Goal: Task Accomplishment & Management: Manage account settings

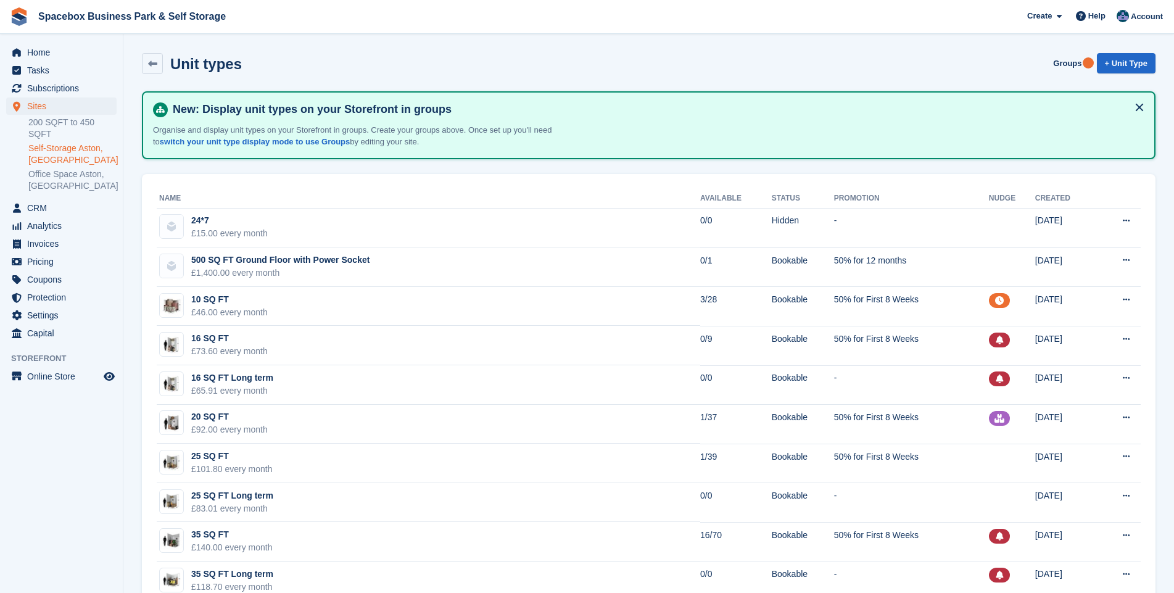
scroll to position [1084, 0]
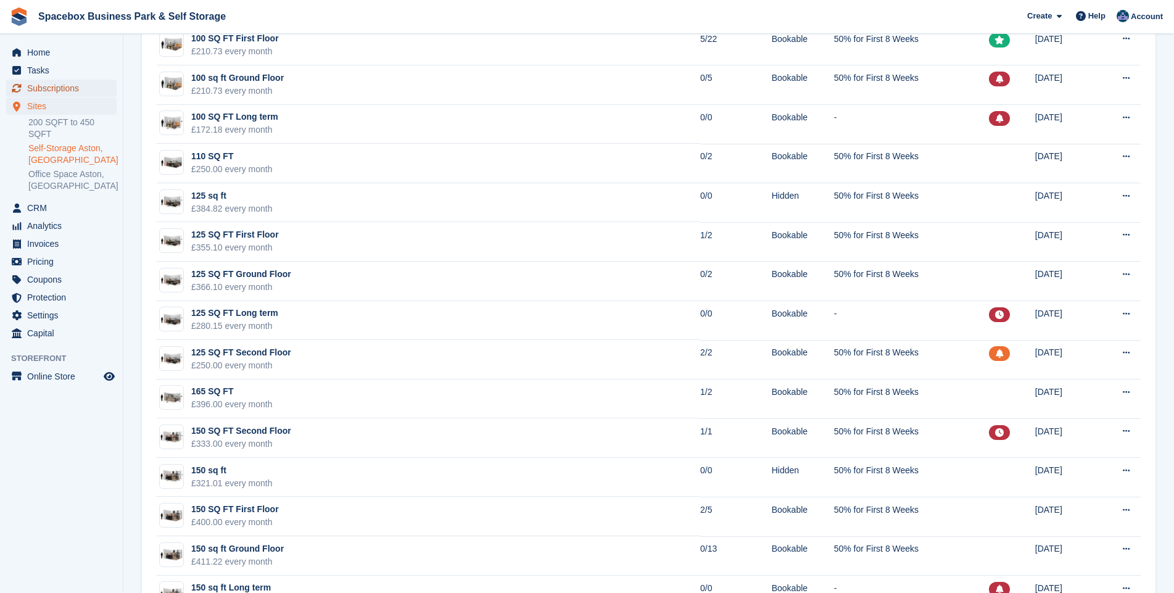
click at [75, 88] on span "Subscriptions" at bounding box center [64, 88] width 74 height 17
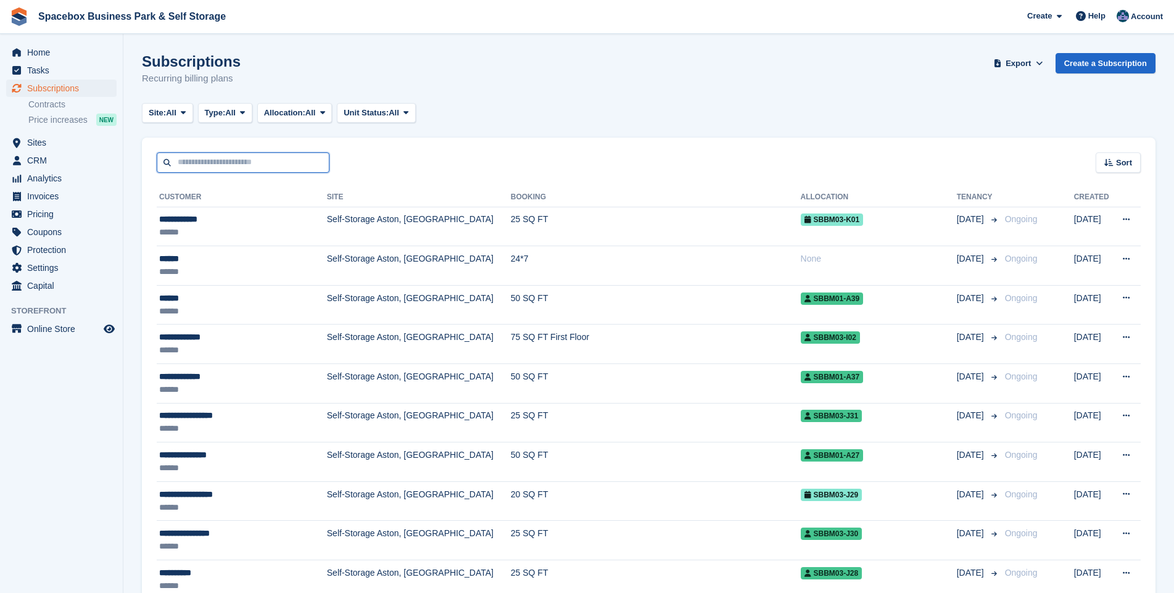
click at [188, 162] on input "text" at bounding box center [243, 162] width 173 height 20
type input "*****"
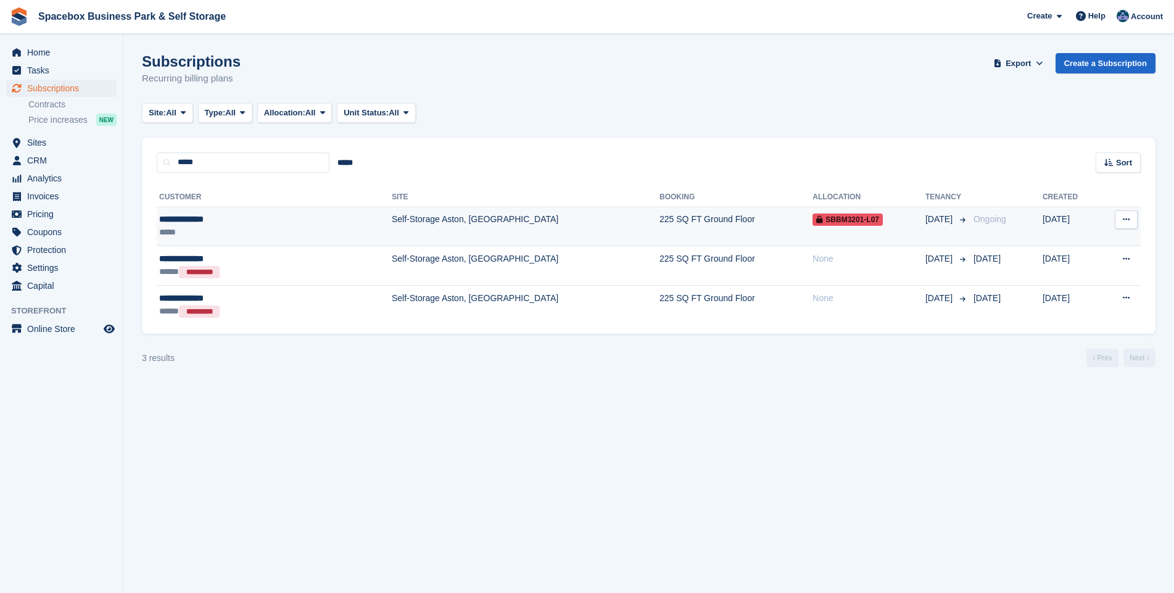
click at [392, 229] on td "Self-Storage Aston, [GEOGRAPHIC_DATA]" at bounding box center [526, 226] width 268 height 39
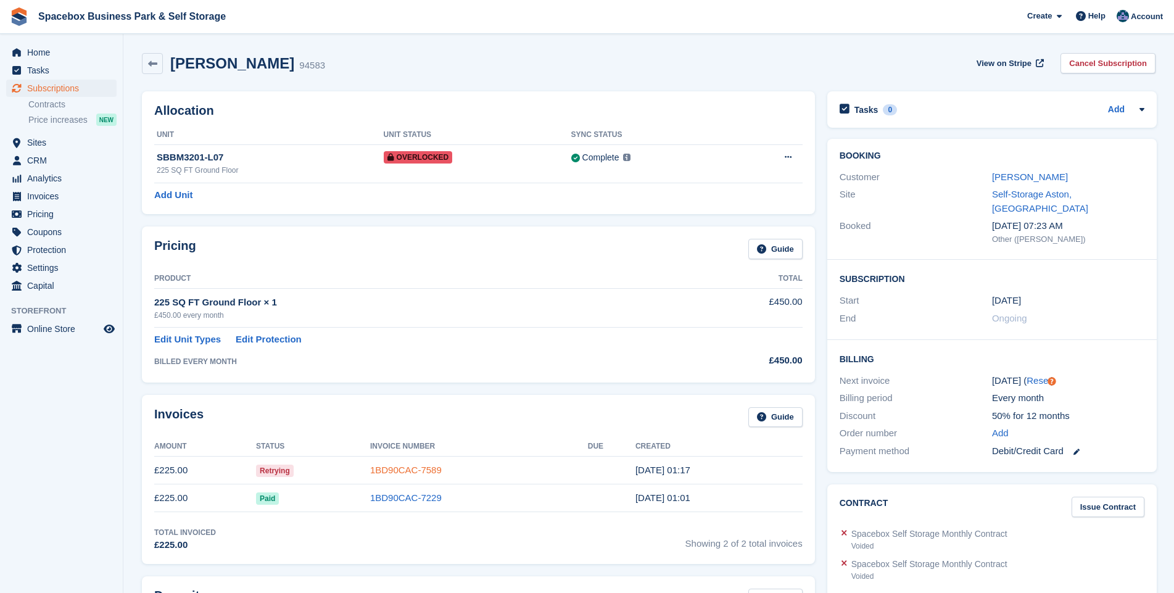
click at [427, 470] on link "1BD90CAC-7589" at bounding box center [406, 469] width 72 height 10
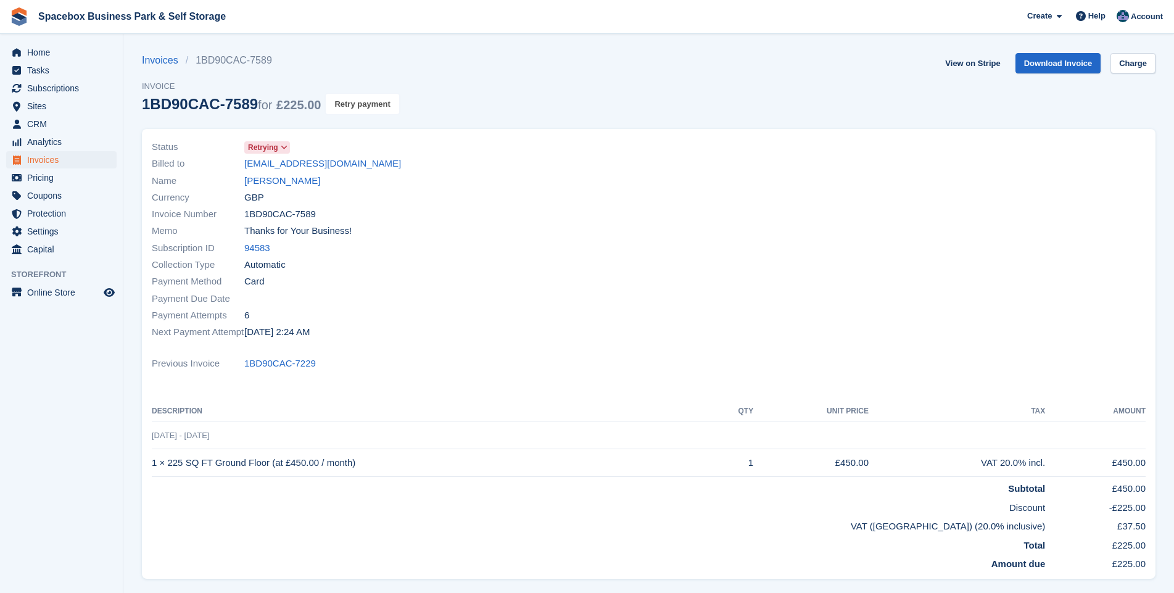
drag, startPoint x: 334, startPoint y: 113, endPoint x: 435, endPoint y: 156, distance: 110.5
click at [435, 156] on section "Invoices 1BD90CAC-7589 Invoice 1BD90CAC-7589 for £225.00 Retry payment View on …" at bounding box center [648, 375] width 1050 height 751
click at [253, 147] on span "Retrying" at bounding box center [263, 147] width 30 height 11
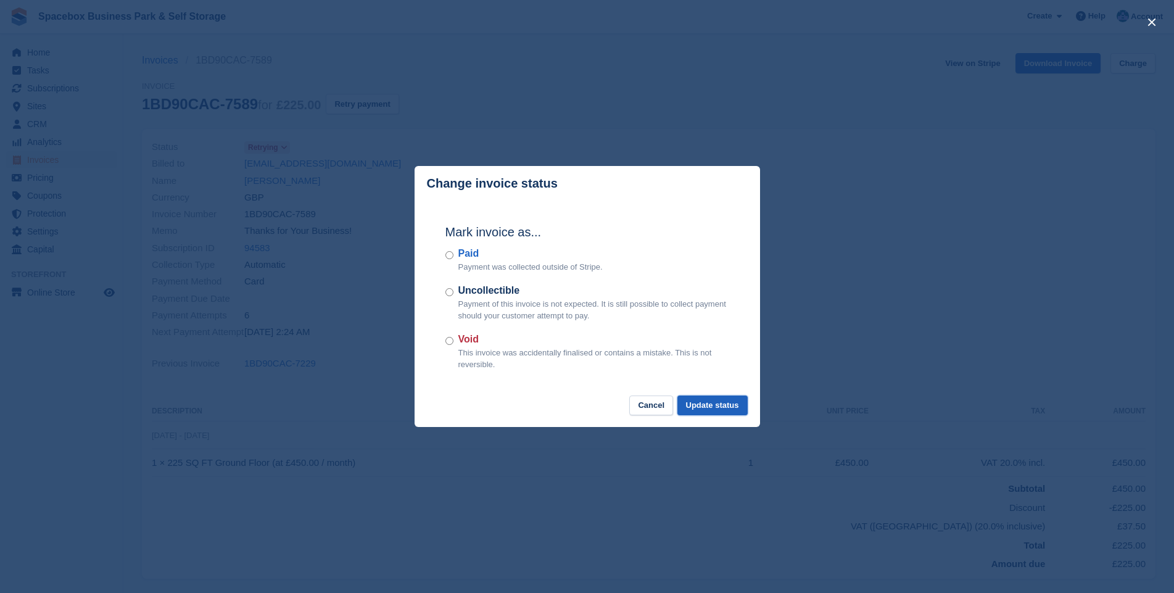
click at [741, 413] on button "Update status" at bounding box center [712, 405] width 70 height 20
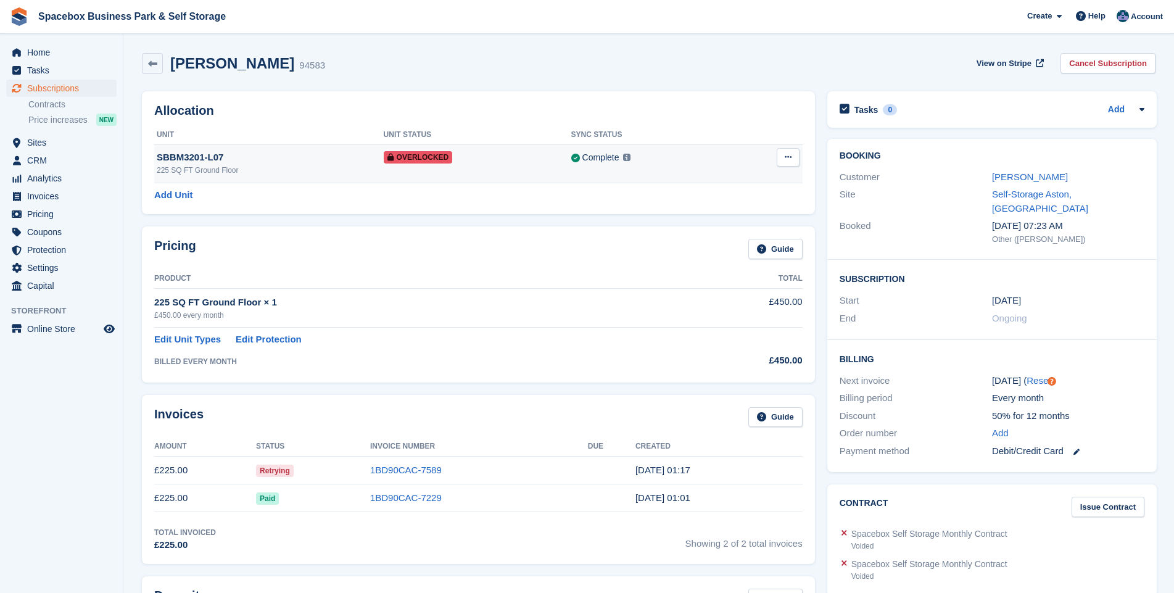
click at [784, 151] on button at bounding box center [788, 157] width 23 height 19
click at [748, 191] on div "Remove Overlock" at bounding box center [740, 181] width 118 height 27
click at [736, 181] on p "Remove Overlock" at bounding box center [739, 181] width 107 height 16
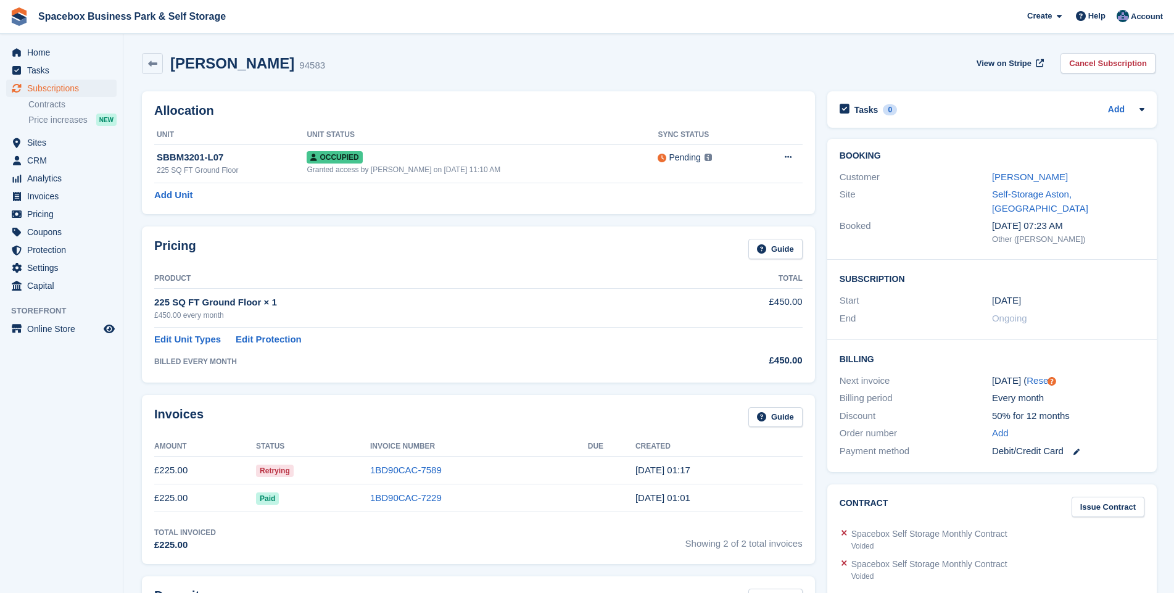
drag, startPoint x: 261, startPoint y: 96, endPoint x: 630, endPoint y: 60, distance: 371.1
click at [630, 60] on div "Muhammad Bilal 94583 View on Stripe Cancel Subscription" at bounding box center [648, 63] width 1013 height 21
